Goal: Task Accomplishment & Management: Manage account settings

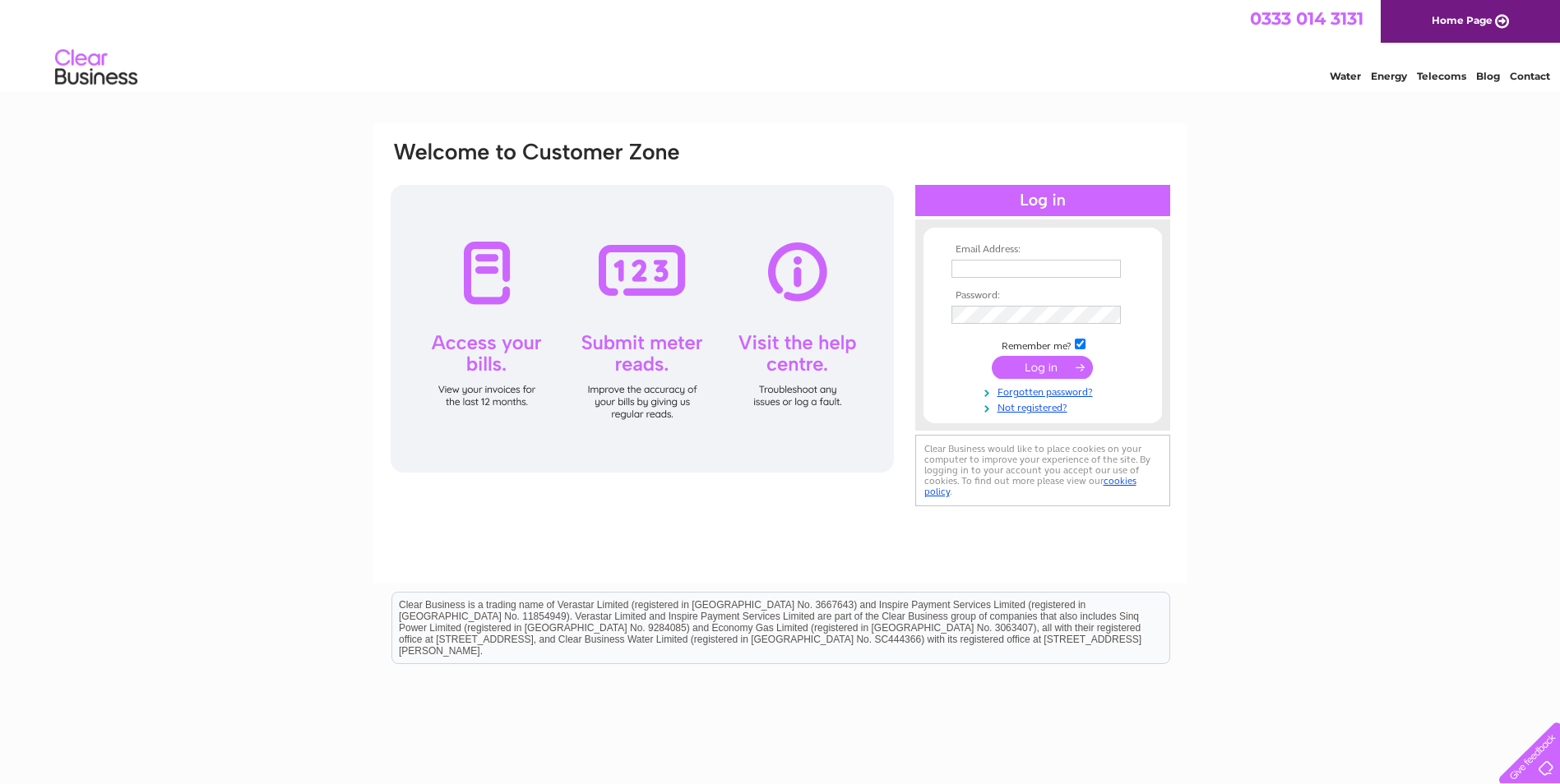
type input "[PERSON_NAME][EMAIL_ADDRESS][PERSON_NAME][DOMAIN_NAME]"
drag, startPoint x: 0, startPoint y: 0, endPoint x: 1052, endPoint y: 366, distance: 1113.8
click at [1052, 366] on input "submit" at bounding box center [1042, 368] width 101 height 23
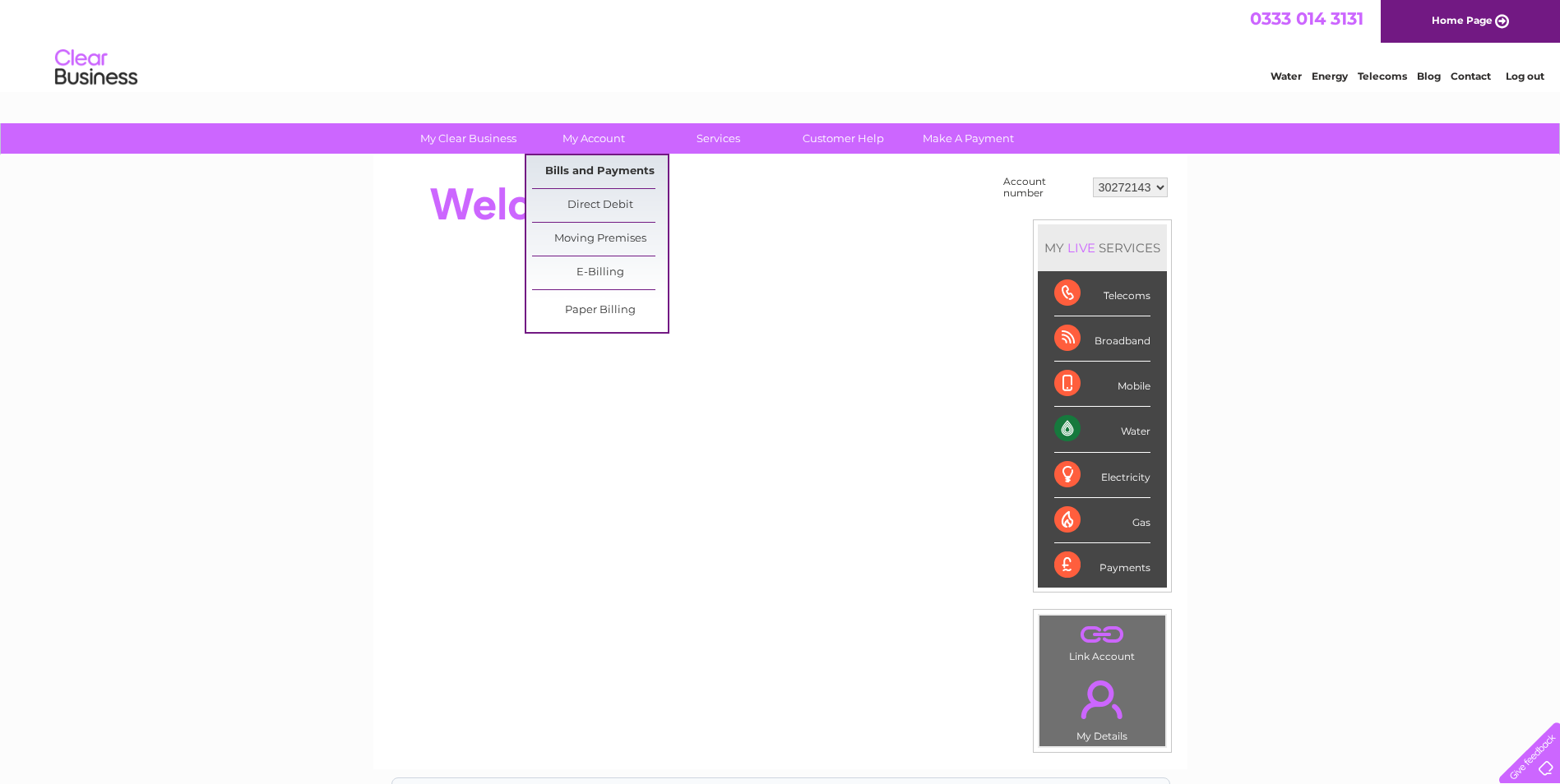
click at [604, 175] on link "Bills and Payments" at bounding box center [600, 172] width 135 height 33
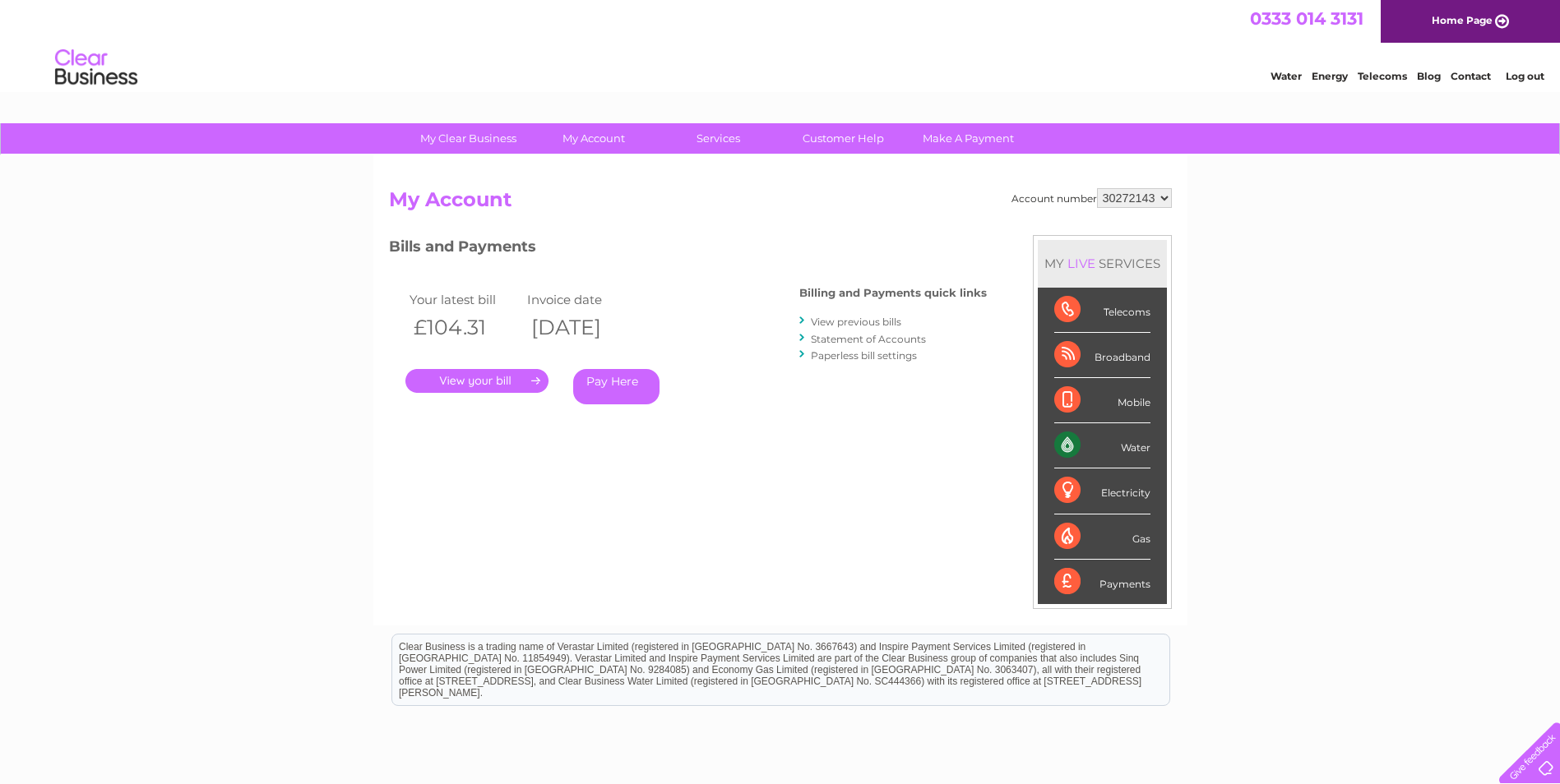
click at [509, 384] on link "." at bounding box center [477, 380] width 143 height 24
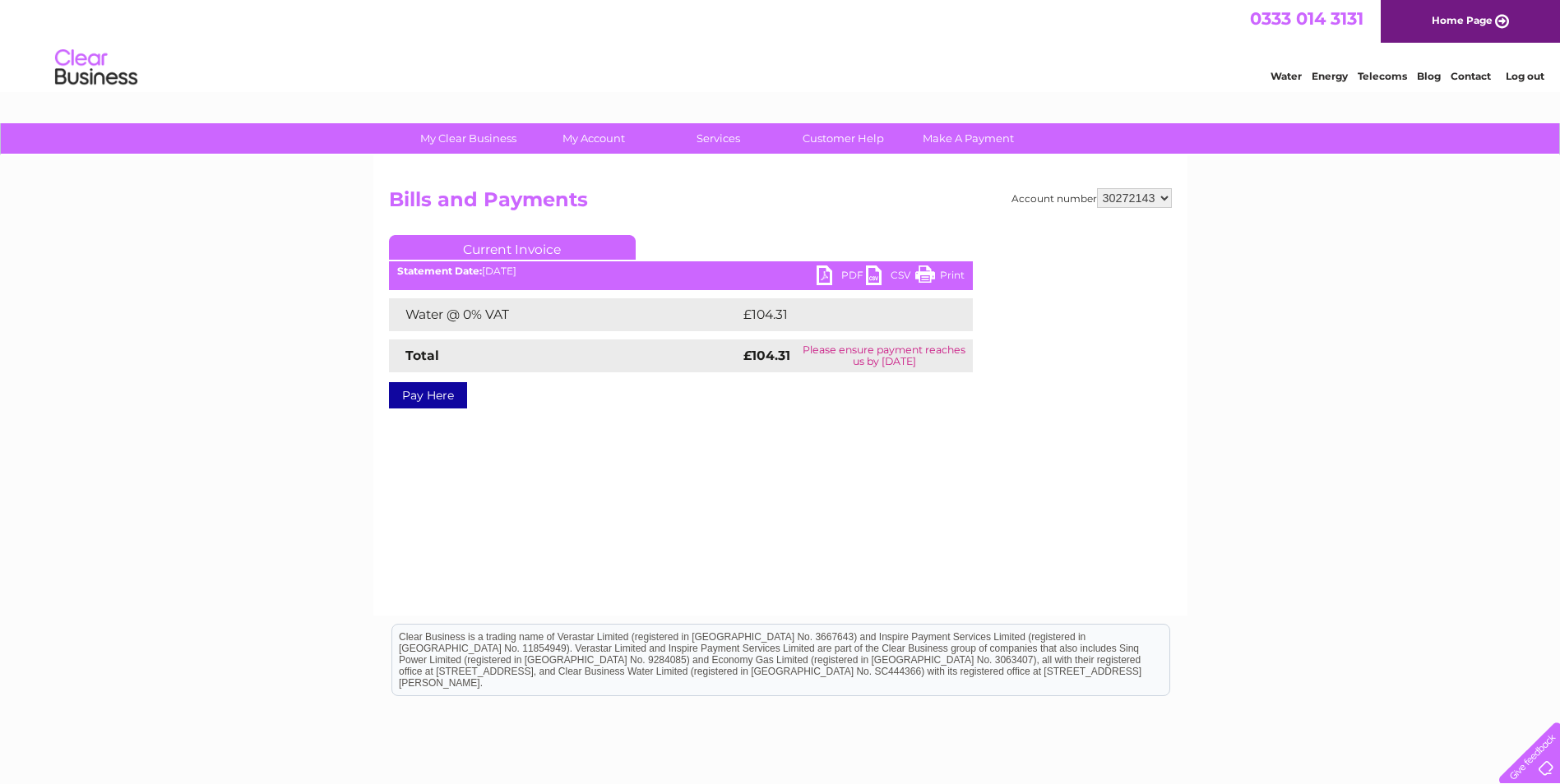
click at [824, 271] on link "PDF" at bounding box center [840, 277] width 49 height 24
click at [822, 281] on link "PDF" at bounding box center [840, 277] width 49 height 24
click at [847, 272] on link "PDF" at bounding box center [840, 277] width 49 height 24
